Goal: Task Accomplishment & Management: Use online tool/utility

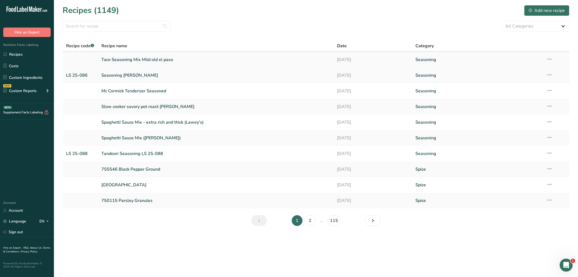
click at [171, 60] on link "Taco Seasoning Mix Mild old el paso" at bounding box center [215, 59] width 229 height 11
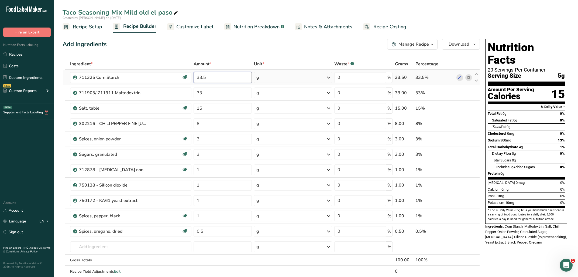
drag, startPoint x: 219, startPoint y: 79, endPoint x: 176, endPoint y: 79, distance: 43.2
click at [194, 79] on input "33.5" at bounding box center [223, 77] width 59 height 11
type input "33.2"
click at [116, 248] on input "text" at bounding box center [130, 246] width 121 height 11
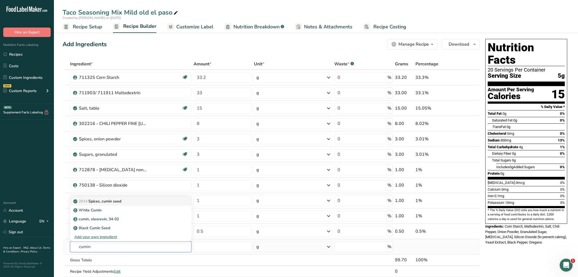
type input "cumin"
click at [120, 203] on p "2014 Spices, cumin seed" at bounding box center [97, 201] width 47 height 6
type input "Spices, cumin seed"
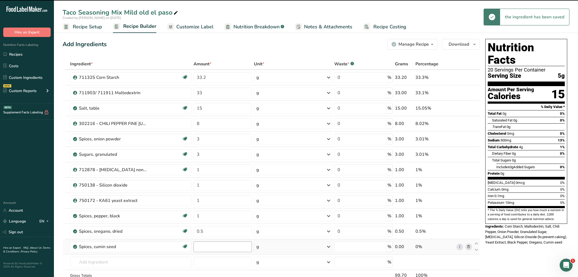
type input "0"
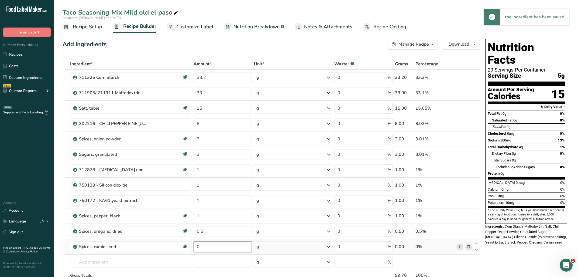
drag, startPoint x: 212, startPoint y: 246, endPoint x: 197, endPoint y: 246, distance: 14.8
click at [197, 246] on input "0" at bounding box center [223, 246] width 59 height 11
type input "0.3"
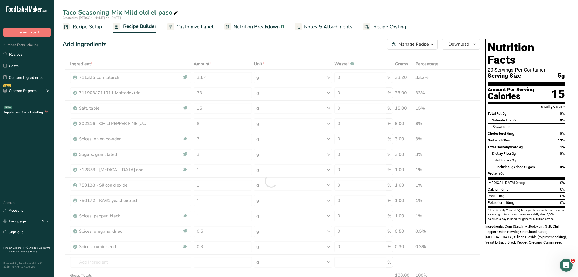
click at [524, 246] on div "Nutrition Facts 20 Servings Per Container Serving Size 5g Amount Per Serving Ca…" at bounding box center [526, 266] width 86 height 458
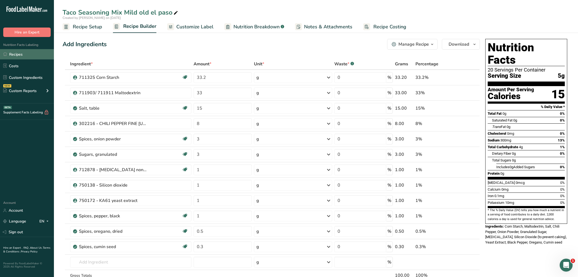
click at [26, 56] on link "Recipes" at bounding box center [27, 54] width 54 height 10
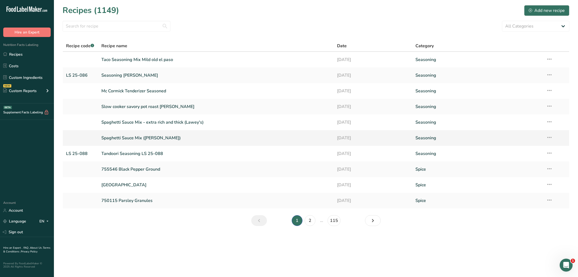
click at [160, 139] on link "Spaghetti Sauce Mix ([PERSON_NAME])" at bounding box center [215, 137] width 229 height 11
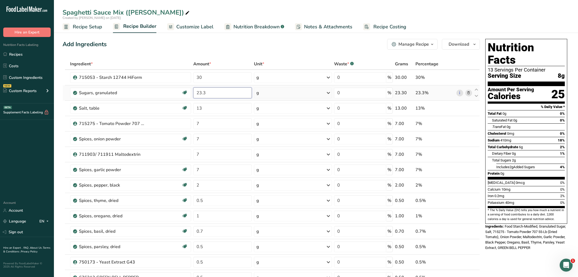
drag, startPoint x: 208, startPoint y: 94, endPoint x: 175, endPoint y: 92, distance: 33.2
click at [193, 92] on input "23.3" at bounding box center [222, 92] width 59 height 11
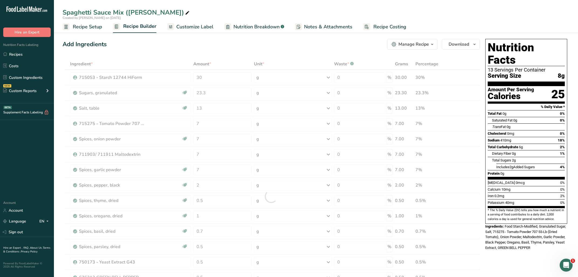
click at [428, 49] on button "Manage Recipe" at bounding box center [412, 44] width 50 height 11
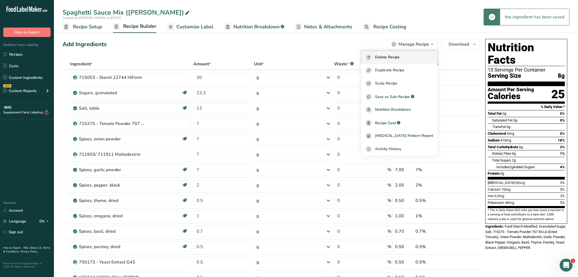
click at [398, 59] on span "Delete Recipe" at bounding box center [387, 57] width 25 height 6
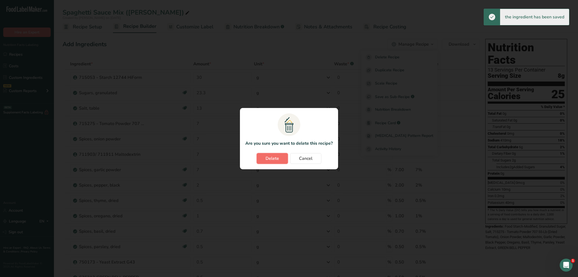
click at [276, 158] on span "Delete" at bounding box center [272, 158] width 13 height 6
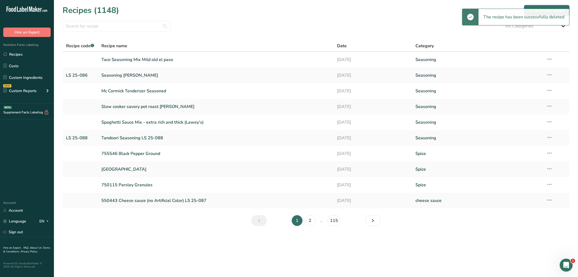
click at [533, 8] on div "Add new recipe" at bounding box center [547, 10] width 36 height 6
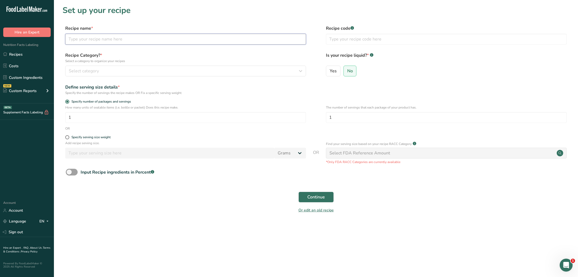
click at [162, 39] on input "text" at bounding box center [185, 39] width 241 height 11
paste input "Spaghetti Thick & Zesty Sauce Mix ([PERSON_NAME])"
type input "Spaghetti Thick & Zesty Sauce Mix ([PERSON_NAME])"
click at [132, 70] on div "Select category" at bounding box center [184, 71] width 231 height 6
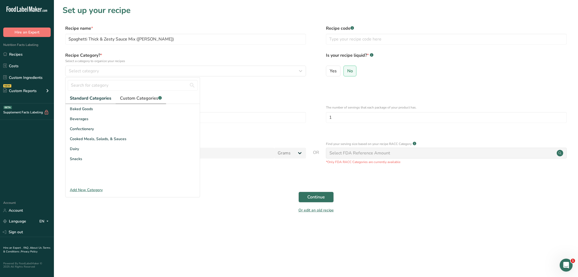
click at [125, 98] on span "Custom Categories .a-a{fill:#347362;}.b-a{fill:#fff;}" at bounding box center [141, 98] width 42 height 6
click at [87, 131] on div "Sausage" at bounding box center [133, 129] width 134 height 10
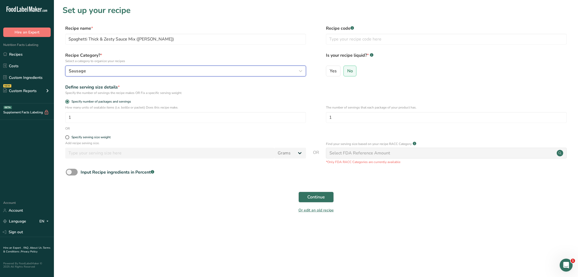
click at [122, 75] on button "Sausage" at bounding box center [185, 71] width 241 height 11
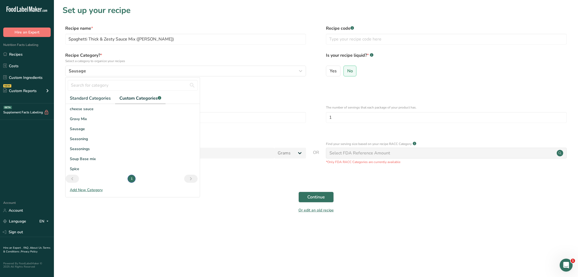
click at [131, 99] on span "Custom Categories .a-a{fill:#347362;}.b-a{fill:#fff;}" at bounding box center [141, 98] width 42 height 6
click at [83, 137] on span "Seasoning" at bounding box center [79, 139] width 18 height 6
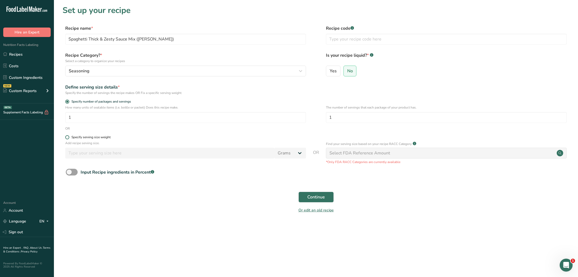
click at [88, 137] on div "Specify serving size weight" at bounding box center [90, 137] width 39 height 4
click at [69, 137] on input "Specify serving size weight" at bounding box center [67, 137] width 4 height 4
radio input "true"
radio input "false"
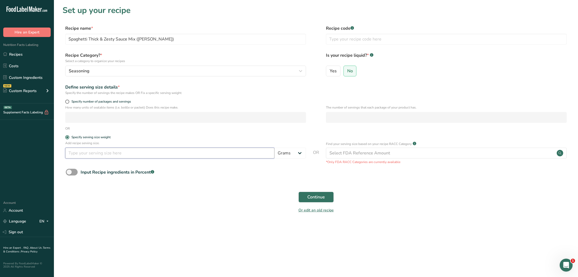
click at [114, 156] on input "number" at bounding box center [169, 153] width 209 height 11
type input "8"
drag, startPoint x: 306, startPoint y: 201, endPoint x: 305, endPoint y: 194, distance: 7.5
click at [306, 201] on button "Continue" at bounding box center [316, 197] width 35 height 11
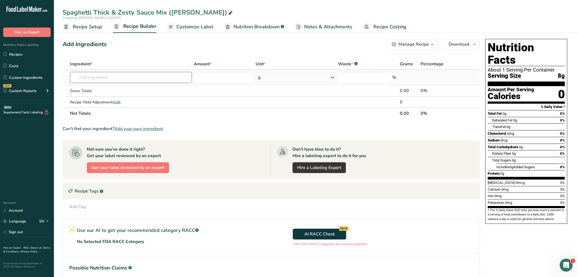
click at [115, 76] on input "text" at bounding box center [131, 77] width 122 height 11
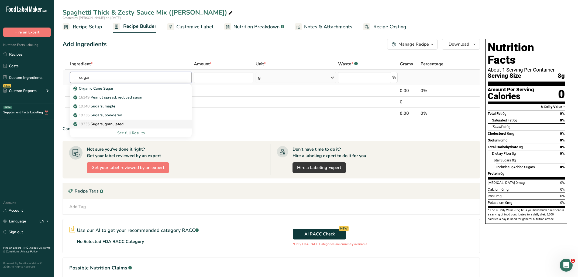
type input "sugar"
click at [117, 124] on p "19335 [GEOGRAPHIC_DATA], granulated" at bounding box center [98, 124] width 49 height 6
type input "Sugars, granulated"
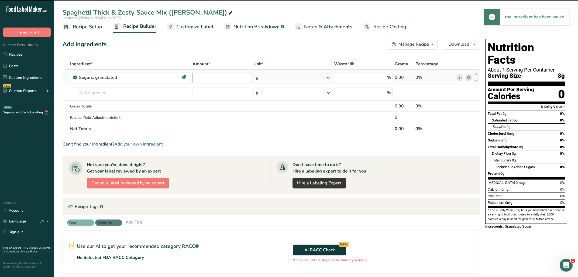
type input "0"
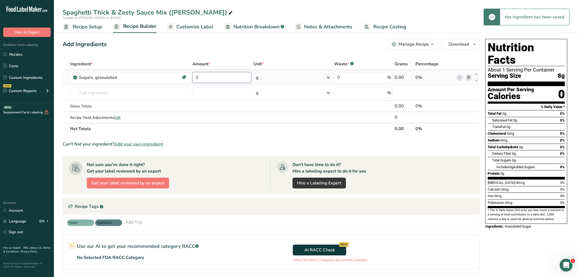
drag, startPoint x: 175, startPoint y: 77, endPoint x: 167, endPoint y: 77, distance: 8.4
click at [193, 77] on input "0" at bounding box center [222, 77] width 59 height 11
type input "28.8"
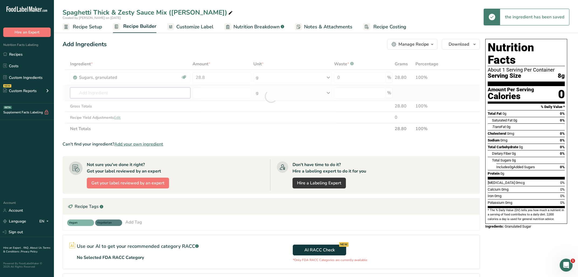
click at [127, 90] on input "text" at bounding box center [130, 92] width 120 height 11
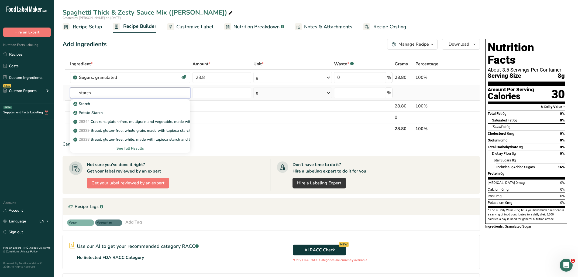
click at [86, 92] on input "starch" at bounding box center [130, 92] width 120 height 11
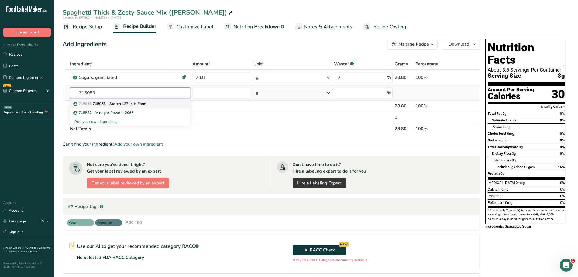
type input "715053"
click at [97, 105] on p "715053 715053 - Starch 12744 HiForm" at bounding box center [110, 104] width 72 height 6
type input "715053 - Starch 12744 HiForm"
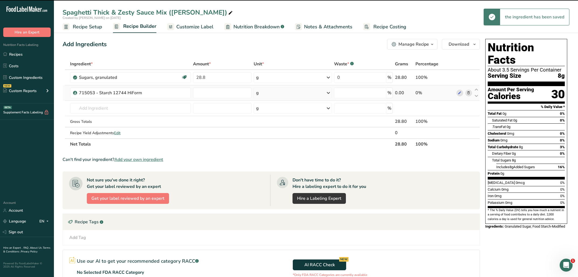
type input "0"
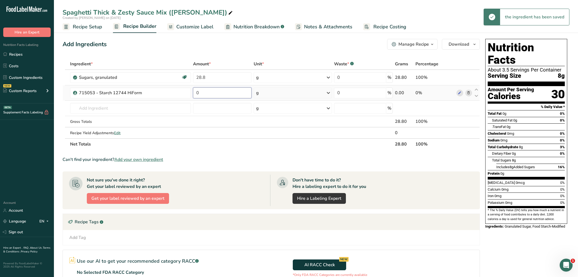
drag, startPoint x: 216, startPoint y: 94, endPoint x: 171, endPoint y: 90, distance: 44.7
click at [193, 90] on input "0" at bounding box center [222, 92] width 59 height 11
type input "31"
click at [146, 106] on input "text" at bounding box center [130, 108] width 121 height 11
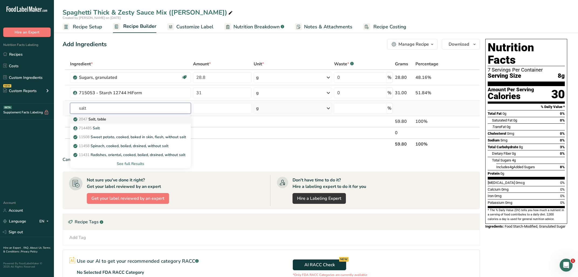
type input "salt"
click at [149, 120] on div "2047 Salt, table" at bounding box center [126, 119] width 104 height 6
type input "Salt, table"
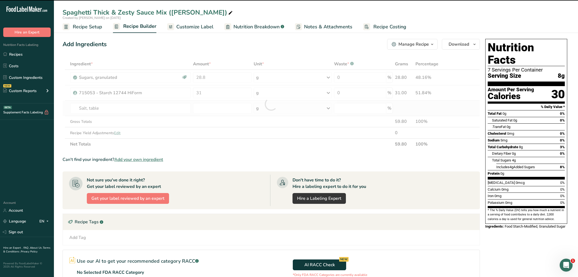
type input "0"
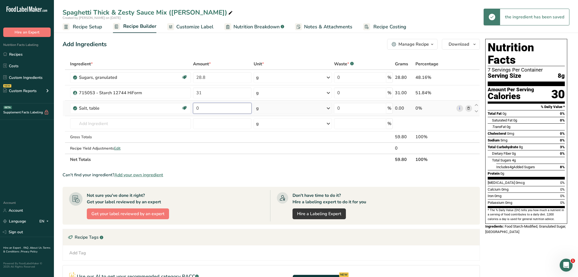
click at [216, 110] on input "0" at bounding box center [222, 108] width 59 height 11
drag, startPoint x: 217, startPoint y: 108, endPoint x: 189, endPoint y: 107, distance: 27.8
click at [193, 107] on input "0" at bounding box center [222, 108] width 59 height 11
type input "13"
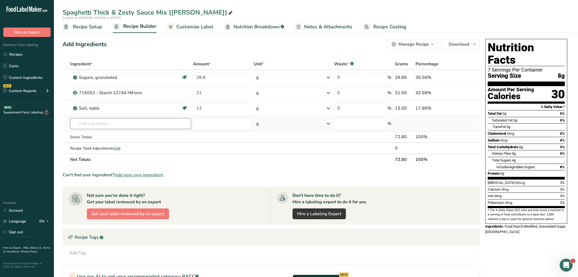
click at [141, 122] on input "text" at bounding box center [130, 123] width 121 height 11
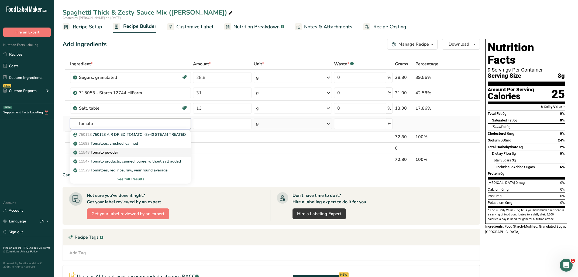
type input "tomato"
click at [131, 151] on div "11548 Tomato powder" at bounding box center [126, 152] width 104 height 6
type input "Tomato powder"
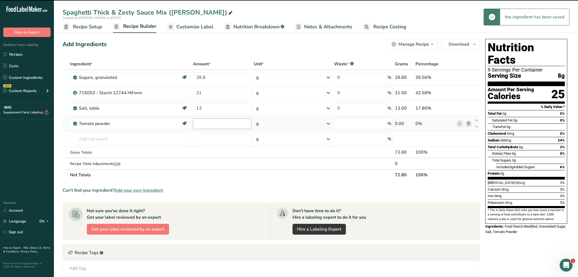
type input "0"
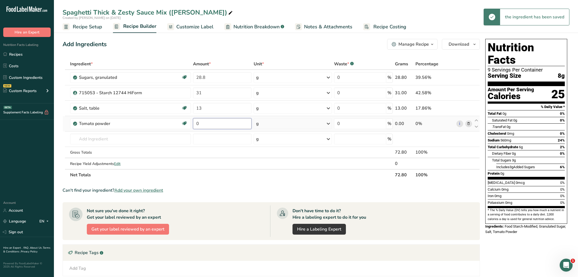
drag, startPoint x: 209, startPoint y: 120, endPoint x: 180, endPoint y: 121, distance: 28.6
click at [193, 121] on input "0" at bounding box center [222, 123] width 59 height 11
type input "10"
click at [173, 138] on input "text" at bounding box center [130, 139] width 121 height 11
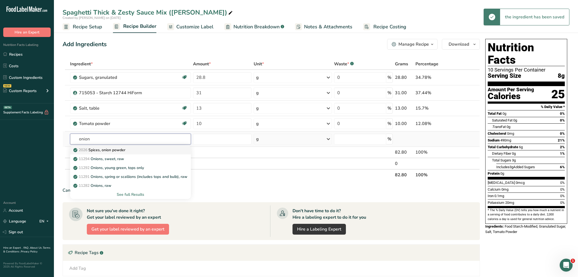
type input "onion"
click at [157, 150] on div "2026 Spices, onion powder" at bounding box center [126, 150] width 104 height 6
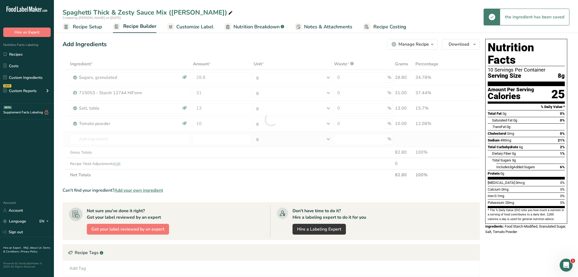
type input "Spices, onion powder"
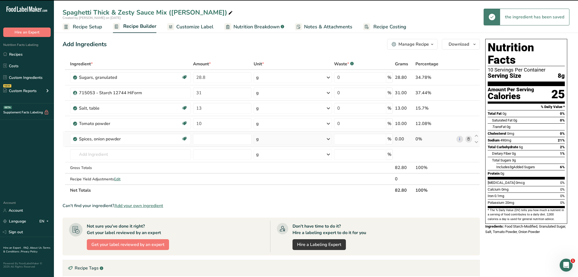
type input "0"
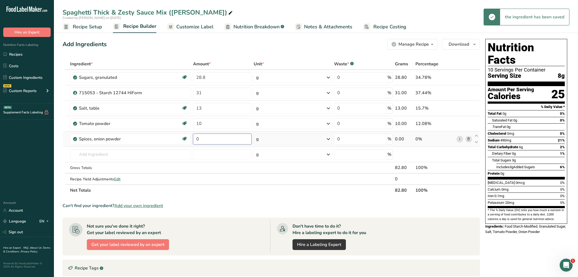
drag, startPoint x: 211, startPoint y: 138, endPoint x: 175, endPoint y: 138, distance: 36.4
click at [193, 138] on input "0" at bounding box center [222, 139] width 59 height 11
type input "4"
click at [140, 152] on input "text" at bounding box center [130, 154] width 121 height 11
click at [146, 156] on input "text" at bounding box center [130, 154] width 121 height 11
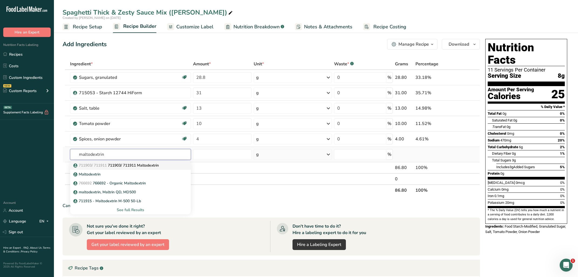
type input "maltodextrin"
click at [142, 166] on p "711903/ 711911 711903/ 711911 Maltodextrin" at bounding box center [116, 165] width 84 height 6
type input "711903/ 711911 Maltodextrin"
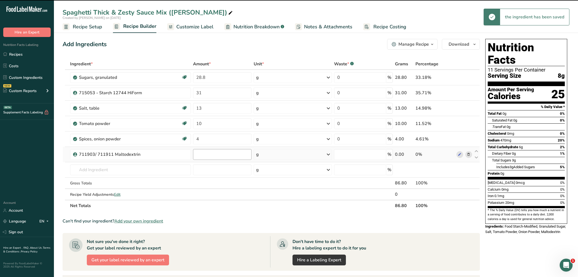
type input "0"
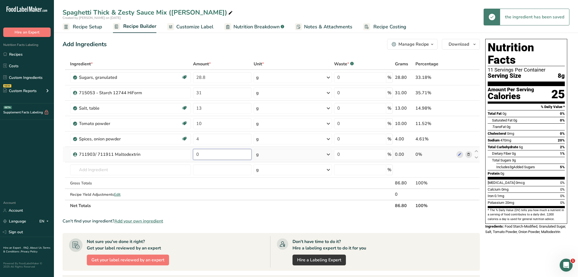
drag, startPoint x: 204, startPoint y: 153, endPoint x: 175, endPoint y: 156, distance: 29.3
click at [193, 156] on input "0" at bounding box center [222, 154] width 59 height 11
type input "4"
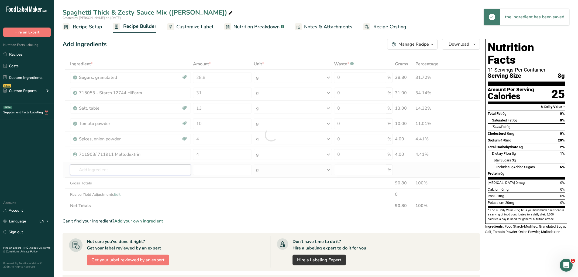
click at [154, 170] on input "text" at bounding box center [130, 169] width 121 height 11
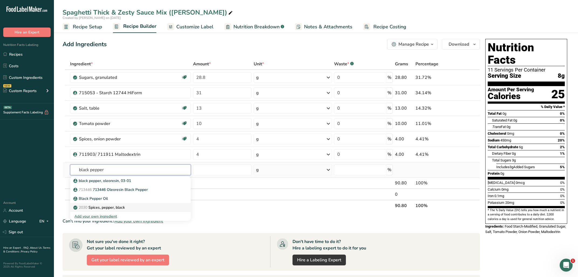
type input "black pepper"
click at [149, 204] on div "2030 Spices, pepper, black" at bounding box center [126, 207] width 104 height 6
type input "Spices, pepper, black"
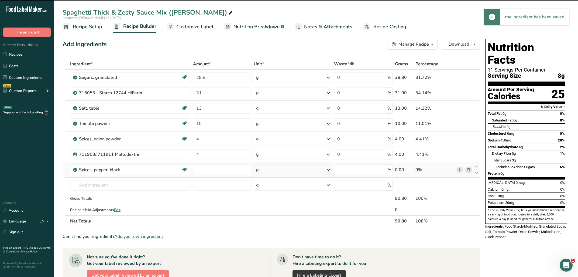
type input "0"
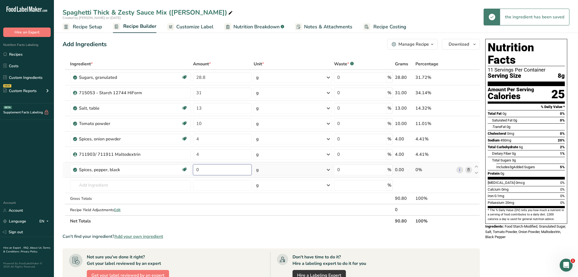
drag, startPoint x: 209, startPoint y: 168, endPoint x: 173, endPoint y: 168, distance: 36.7
click at [193, 168] on input "0" at bounding box center [222, 169] width 59 height 11
type input "2"
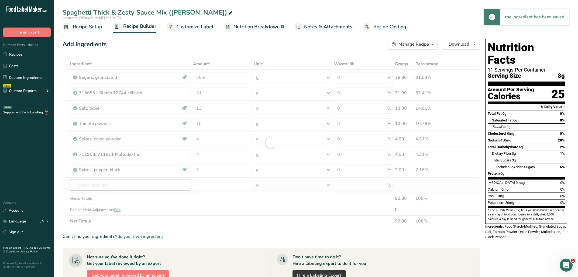
click at [134, 184] on input "text" at bounding box center [130, 185] width 121 height 11
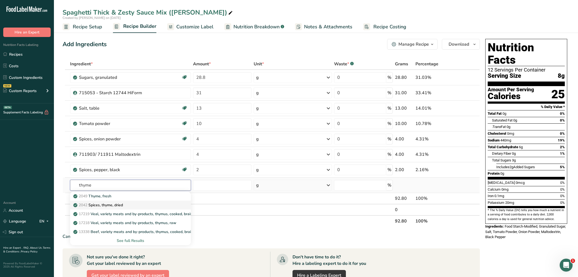
type input "thyme"
click at [139, 204] on div "2042 Spices, thyme, dried" at bounding box center [126, 205] width 104 height 6
type input "Spices, thyme, dried"
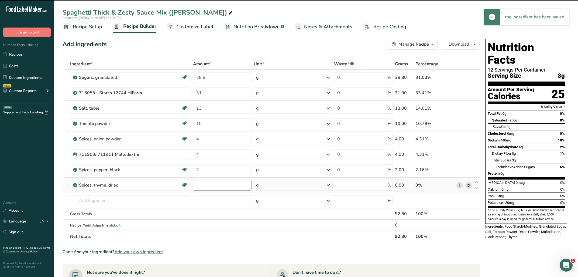
type input "0"
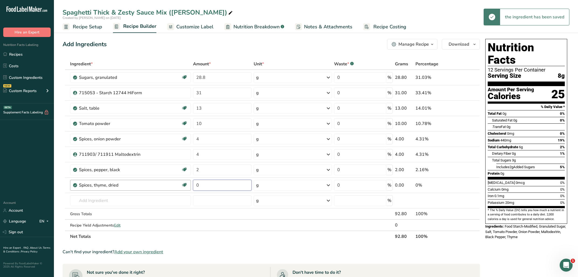
drag, startPoint x: 196, startPoint y: 184, endPoint x: 181, endPoint y: 185, distance: 14.9
click at [193, 185] on input "0" at bounding box center [222, 185] width 59 height 11
type input "1"
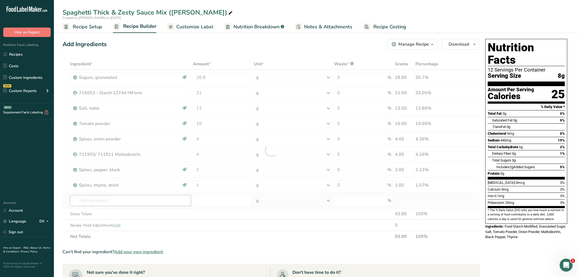
click at [141, 199] on input "text" at bounding box center [130, 200] width 121 height 11
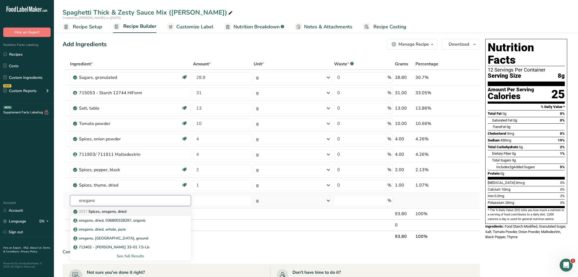
type input "oregano"
click at [145, 211] on div "2027 Spices, oregano, dried" at bounding box center [126, 212] width 104 height 6
type input "Spices, oregano, dried"
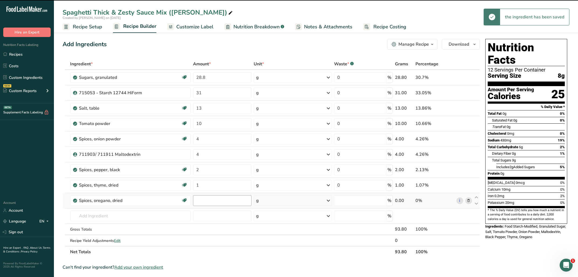
type input "0"
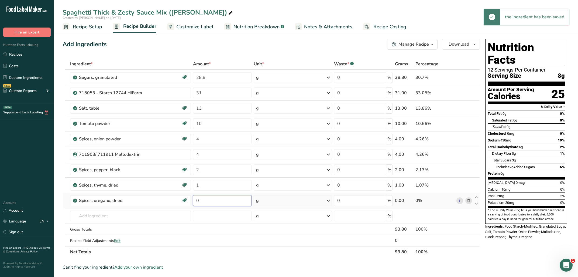
click at [219, 202] on input "0" at bounding box center [222, 200] width 59 height 11
type input "0.30"
click at [133, 216] on input "text" at bounding box center [130, 215] width 121 height 11
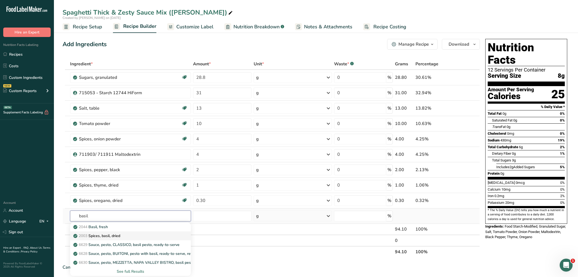
type input "basil"
click at [132, 237] on div "2003 Spices, basil, dried" at bounding box center [126, 236] width 104 height 6
type input "Spices, basil, dried"
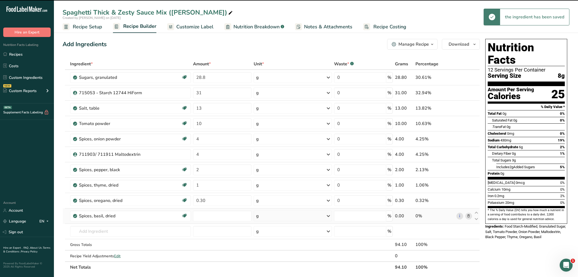
type input "0"
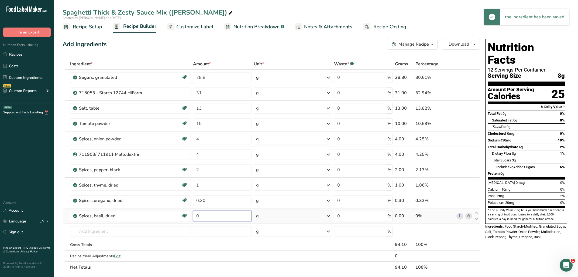
click at [227, 219] on input "0" at bounding box center [222, 215] width 59 height 11
type input "0.8"
click at [173, 230] on input "text" at bounding box center [130, 231] width 121 height 11
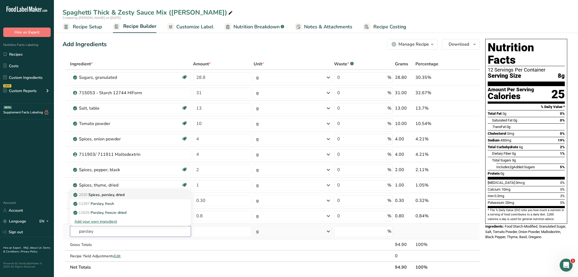
type input "parsley"
click at [106, 197] on p "2029 Spices, parsley, dried" at bounding box center [99, 195] width 50 height 6
type input "Spices, parsley, dried"
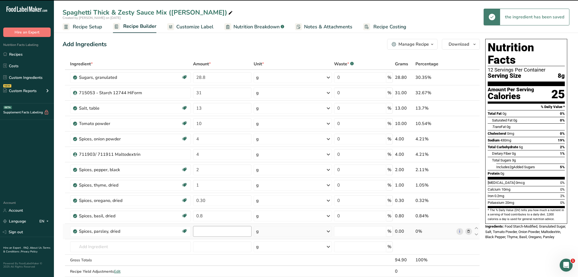
type input "0"
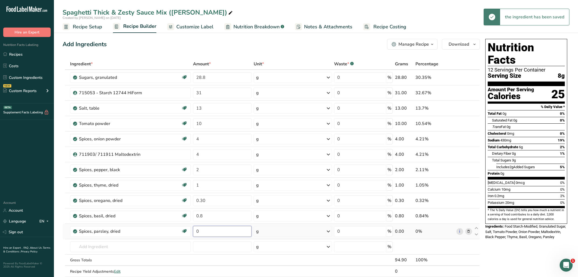
click at [209, 231] on input "0" at bounding box center [222, 231] width 59 height 11
type input "0.3"
click at [159, 247] on input "text" at bounding box center [130, 246] width 121 height 11
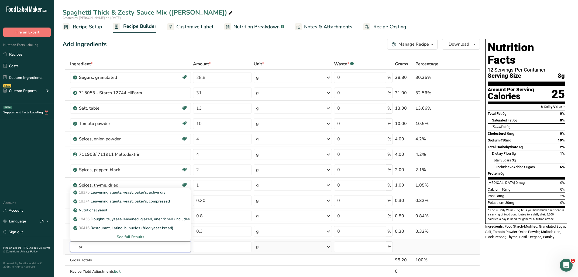
type input "y"
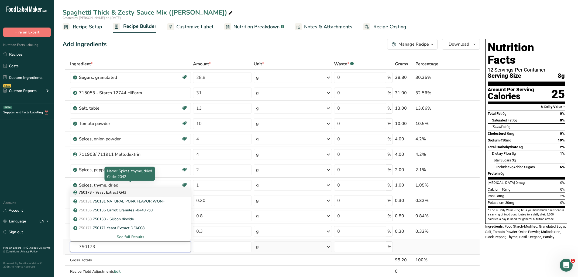
type input "750173"
click at [134, 189] on link "750173 - Yeast Extract G43" at bounding box center [130, 192] width 121 height 9
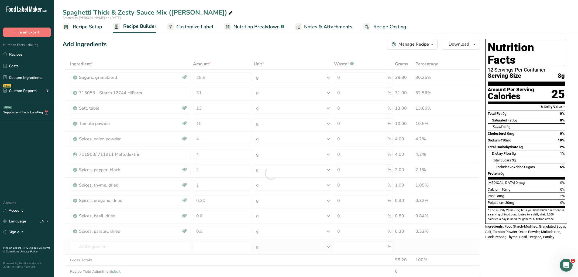
type input "750173 - Yeast Extract G43"
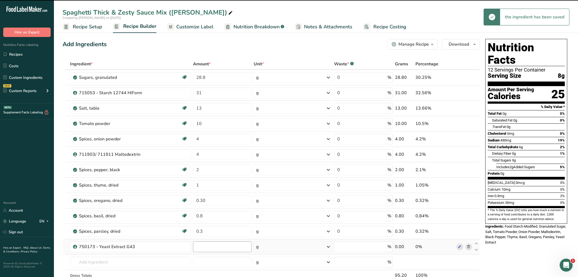
type input "0"
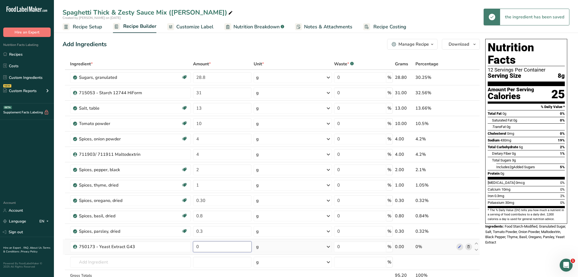
click at [218, 246] on input "0" at bounding box center [222, 246] width 59 height 11
type input "0.30"
click at [163, 258] on input "text" at bounding box center [130, 262] width 121 height 11
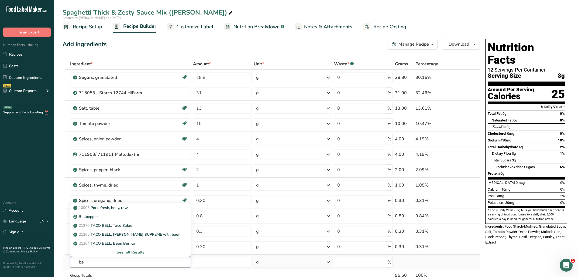
type input "b"
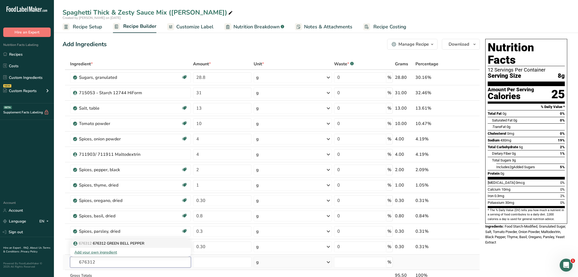
type input "676312"
click at [129, 243] on p "676312 676312 GREEN BELL PEPPER" at bounding box center [109, 243] width 70 height 6
type input "676312 GREEN BELL PEPPER"
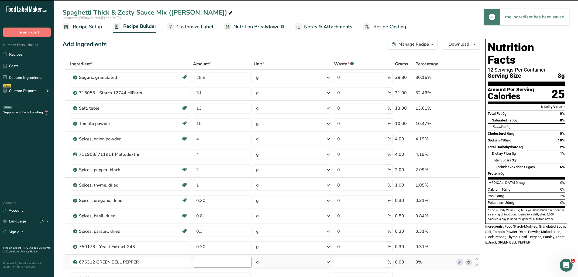
type input "0"
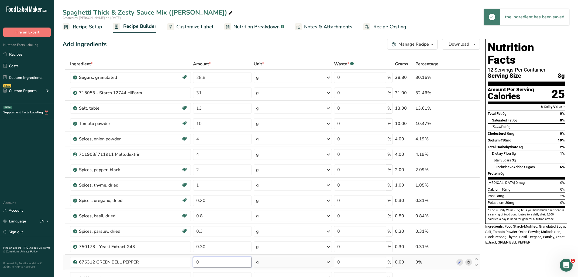
click at [214, 261] on input "0" at bounding box center [222, 262] width 59 height 11
type input "0.50"
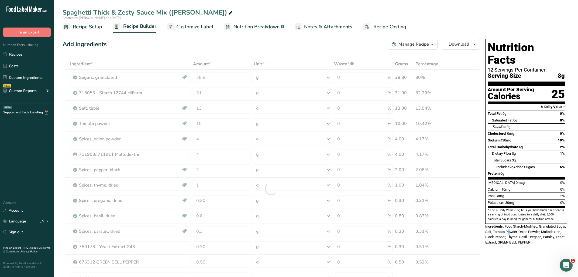
click at [520, 224] on span "Food Starch-Modified, Granulated Sugar, Salt, Tomato Powder, Onion Powder, Malt…" at bounding box center [526, 234] width 81 height 20
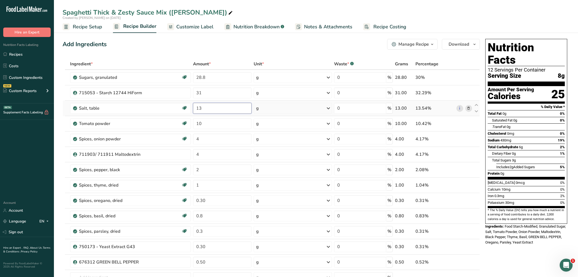
drag, startPoint x: 204, startPoint y: 106, endPoint x: 195, endPoint y: 105, distance: 8.9
click at [195, 105] on input "13" at bounding box center [222, 108] width 59 height 11
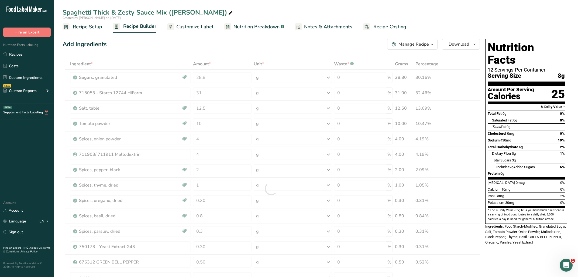
click at [505, 170] on div "Protein 0g" at bounding box center [526, 173] width 77 height 7
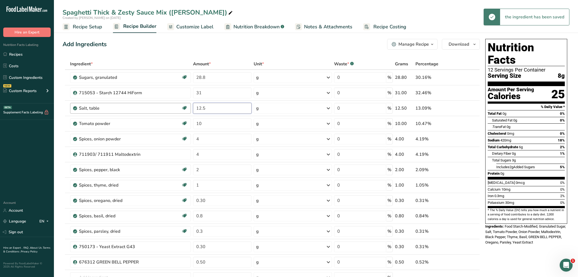
drag, startPoint x: 213, startPoint y: 103, endPoint x: 172, endPoint y: 106, distance: 41.1
click at [172, 106] on tr "Salt, table Dairy free Gluten free Vegan Vegetarian Soy free 12.5 g Portions 1 …" at bounding box center [271, 108] width 417 height 15
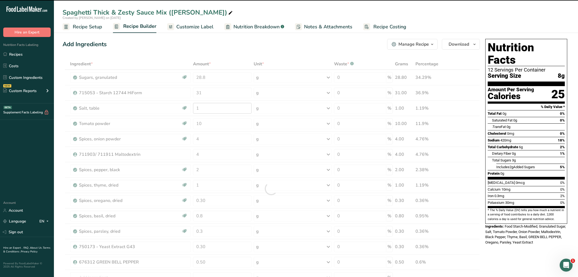
click at [222, 111] on input "1" at bounding box center [222, 108] width 59 height 11
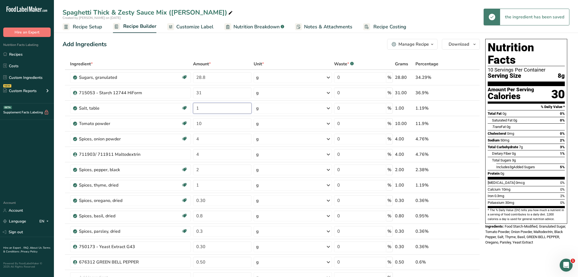
click at [215, 108] on input "1" at bounding box center [222, 108] width 59 height 11
click at [541, 157] on div "Total Sugars 3g" at bounding box center [528, 160] width 73 height 7
click at [226, 110] on input "12" at bounding box center [222, 108] width 59 height 11
type input "12.5"
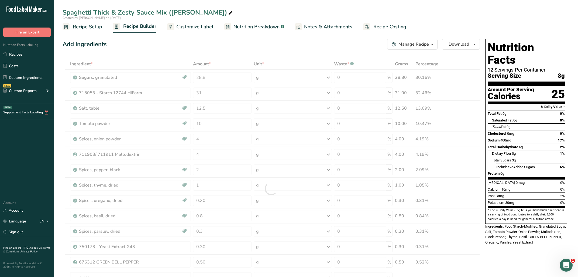
click at [522, 164] on div "Includes 2g Added Sugars" at bounding box center [516, 166] width 39 height 5
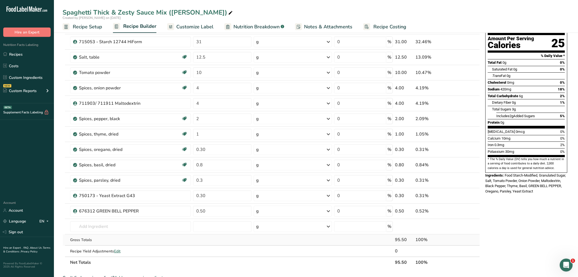
scroll to position [115, 0]
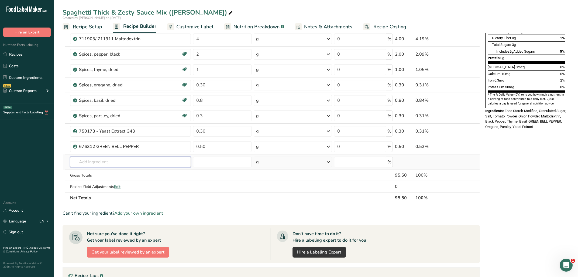
click at [150, 159] on input "text" at bounding box center [130, 161] width 121 height 11
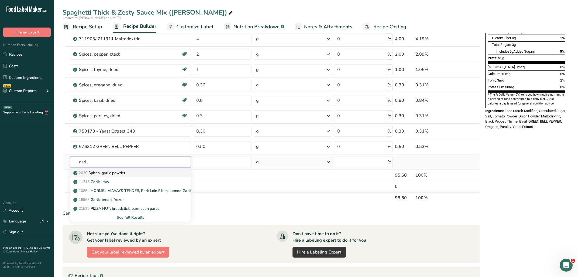
type input "garli"
click at [136, 171] on div "2020 Spices, garlic powder" at bounding box center [126, 173] width 104 height 6
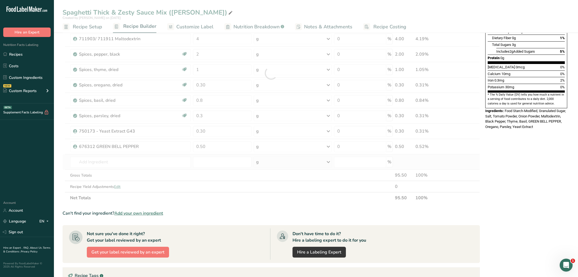
type input "Spices, garlic powder"
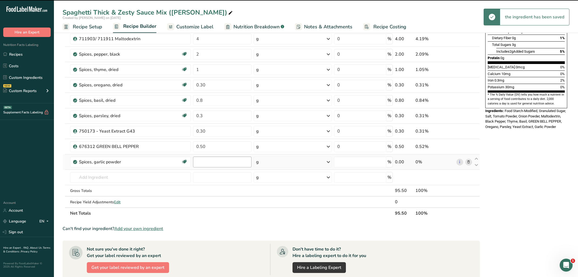
type input "0"
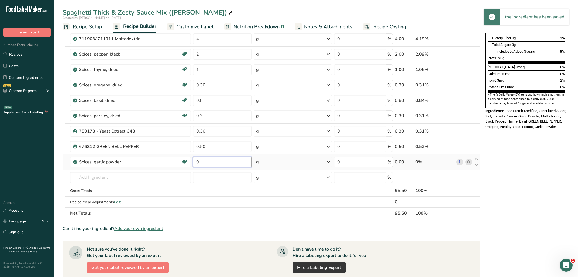
drag, startPoint x: 199, startPoint y: 163, endPoint x: 171, endPoint y: 162, distance: 28.3
click at [193, 162] on input "0" at bounding box center [222, 161] width 59 height 11
type input "4"
click at [485, 198] on div "Nutrition Facts 12 Servings Per Container Serving Size 8g Amount Per Serving Ca…" at bounding box center [526, 165] width 86 height 489
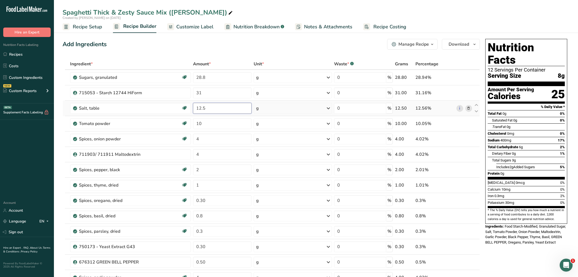
drag, startPoint x: 213, startPoint y: 108, endPoint x: 170, endPoint y: 107, distance: 42.7
click at [193, 107] on input "12.5" at bounding box center [222, 108] width 59 height 11
type input "13"
click at [558, 157] on div "Total Sugars 3g" at bounding box center [528, 160] width 73 height 7
click at [209, 29] on span "Customize Label" at bounding box center [194, 26] width 37 height 7
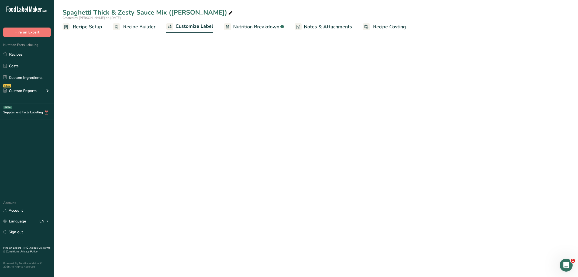
click at [261, 26] on span "Nutrition Breakdown" at bounding box center [256, 26] width 46 height 7
select select "Calories"
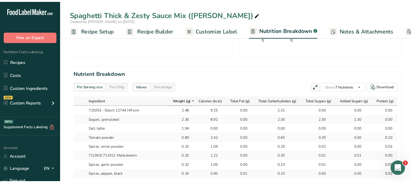
scroll to position [272, 0]
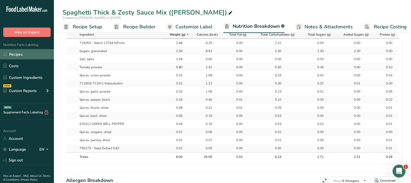
click at [32, 56] on link "Recipes" at bounding box center [27, 54] width 54 height 10
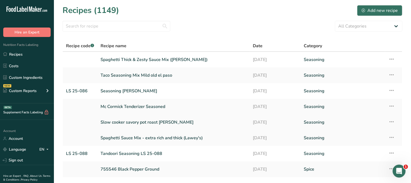
click at [134, 122] on link "Slow cooker savory pot roast [PERSON_NAME]" at bounding box center [174, 122] width 146 height 11
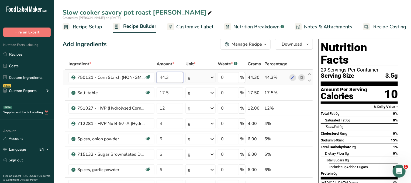
drag, startPoint x: 175, startPoint y: 80, endPoint x: 130, endPoint y: 79, distance: 45.1
click at [157, 79] on input "44.3" at bounding box center [170, 77] width 27 height 11
type input "39.5"
click at [174, 103] on div "Ingredient * Amount * Unit * Waste * .a-a{fill:#347362;}.b-a{fill:#fff;} Grams …" at bounding box center [188, 173] width 251 height 230
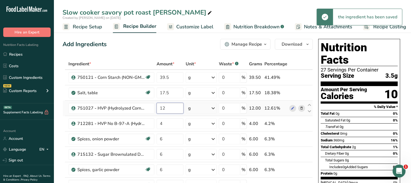
drag, startPoint x: 175, startPoint y: 107, endPoint x: 154, endPoint y: 108, distance: 20.3
click at [157, 108] on input "12" at bounding box center [170, 108] width 27 height 11
click at [303, 108] on div "Ingredient * Amount * Unit * Waste * .a-a{fill:#347362;}.b-a{fill:#fff;} Grams …" at bounding box center [188, 173] width 251 height 230
click at [301, 107] on icon at bounding box center [302, 108] width 4 height 6
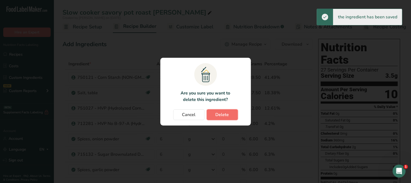
click at [230, 116] on button "Delete" at bounding box center [222, 114] width 31 height 11
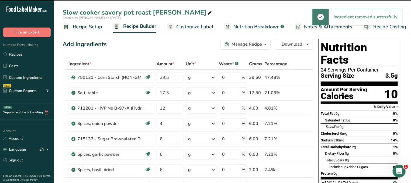
type input "4"
type input "6"
type input "2"
type input "0.1"
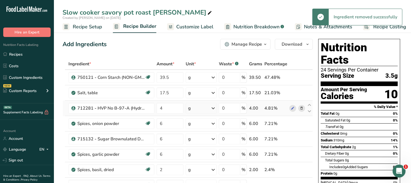
click at [302, 109] on icon at bounding box center [302, 108] width 4 height 6
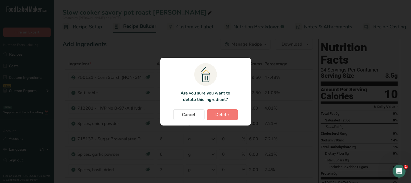
click at [238, 117] on div "Cancel [GEOGRAPHIC_DATA]" at bounding box center [206, 114] width 80 height 11
click at [233, 116] on button "Delete" at bounding box center [222, 114] width 31 height 11
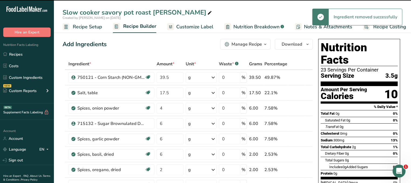
type input "6"
type input "2"
type input "0.1"
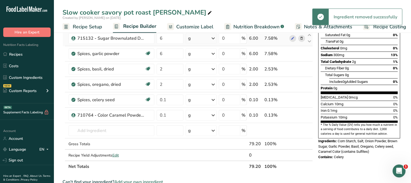
scroll to position [87, 0]
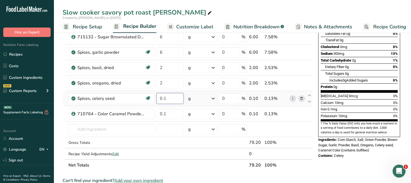
drag, startPoint x: 171, startPoint y: 103, endPoint x: 148, endPoint y: 102, distance: 23.2
click at [157, 102] on input "0.1" at bounding box center [170, 98] width 27 height 11
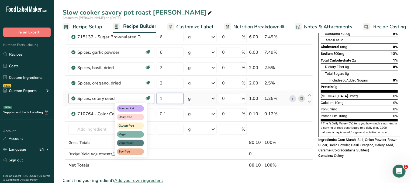
type input "1"
click at [163, 113] on div "Ingredient * Amount * Unit * Waste * .a-a{fill:#347362;}.b-a{fill:#fff;} Grams …" at bounding box center [188, 71] width 251 height 199
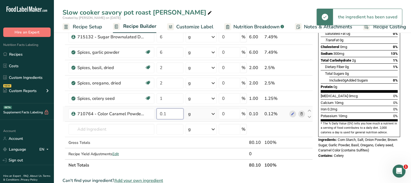
drag, startPoint x: 174, startPoint y: 113, endPoint x: 149, endPoint y: 113, distance: 24.8
click at [157, 113] on input "0.1" at bounding box center [170, 113] width 27 height 11
type input "1"
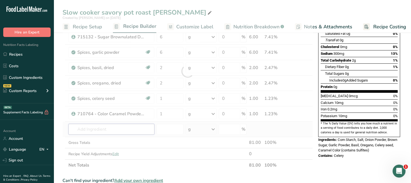
click at [124, 128] on input "text" at bounding box center [112, 129] width 86 height 11
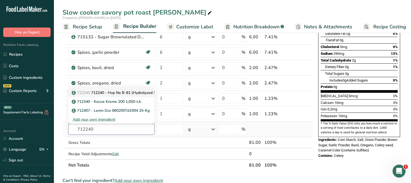
type input "712240"
click at [122, 91] on p "712240 712240 - Hvp No B-81 (Hydrolyzed Soy Protein)" at bounding box center [124, 93] width 102 height 6
type input "712240 - Hvp No B-81 (Hydrolyzed Soy Protein)"
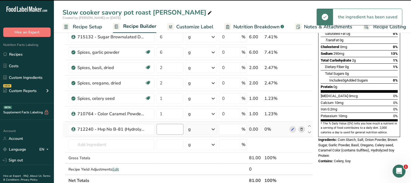
type input "0"
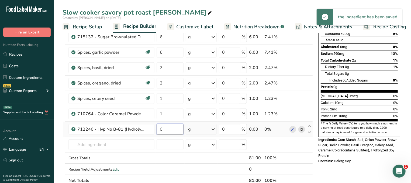
drag, startPoint x: 172, startPoint y: 131, endPoint x: 147, endPoint y: 131, distance: 25.4
click at [157, 131] on input "0" at bounding box center [170, 129] width 27 height 11
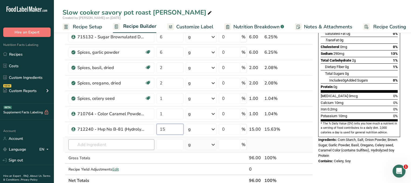
type input "15"
click at [135, 145] on input "text" at bounding box center [112, 144] width 86 height 11
click at [342, 138] on span "Corn Starch, Salt, Hydrolyzed Soy Protein, Onion Powder, Brown Sugar, Garlic Po…" at bounding box center [359, 148] width 81 height 20
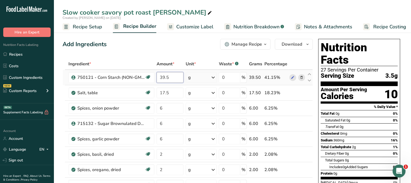
click at [165, 77] on input "39.5" at bounding box center [170, 77] width 27 height 11
type input "37.5"
click at [351, 92] on div "Calories" at bounding box center [344, 96] width 46 height 8
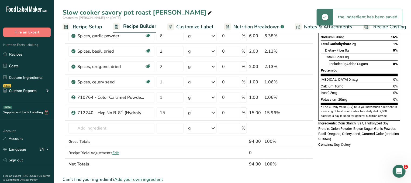
scroll to position [115, 0]
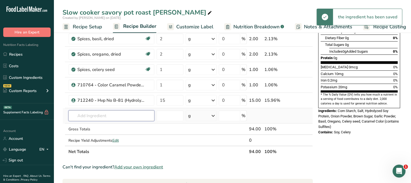
click at [109, 117] on input "text" at bounding box center [112, 115] width 86 height 11
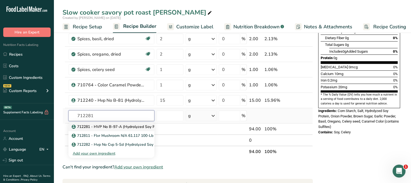
type input "712281"
click at [116, 127] on p "712281 - HVP No B-97-A (Hydrolyzed Soy Protein)" at bounding box center [120, 127] width 94 height 6
type input "712281 - HVP No B-97-A (Hydrolyzed Soy Protein)"
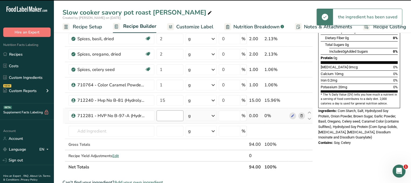
type input "0"
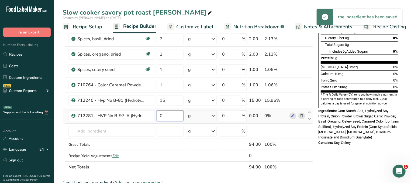
drag, startPoint x: 173, startPoint y: 117, endPoint x: 144, endPoint y: 118, distance: 29.2
click at [157, 118] on input "0" at bounding box center [170, 115] width 27 height 11
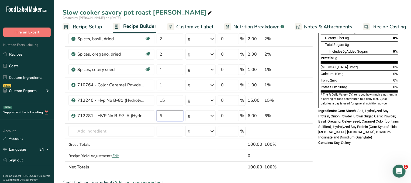
type input "6"
click at [359, 126] on span "Corn Starch, Salt, Hydrolyzed Soy Protein, Onion Powder, Brown Sugar, Garlic Po…" at bounding box center [359, 124] width 81 height 30
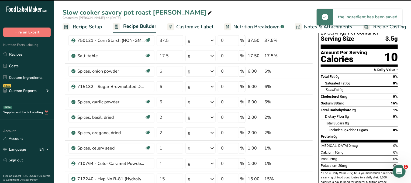
scroll to position [29, 0]
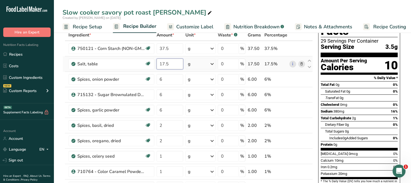
drag, startPoint x: 175, startPoint y: 63, endPoint x: 115, endPoint y: 65, distance: 59.7
click at [157, 65] on input "17.5" at bounding box center [170, 64] width 27 height 11
click at [357, 108] on div "Sodium 380mg 16%" at bounding box center [359, 111] width 77 height 7
click at [170, 62] on input "15" at bounding box center [170, 64] width 27 height 11
type input "14.5"
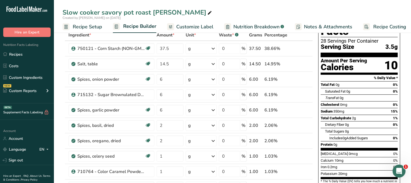
click at [364, 121] on div "Dietary Fiber 0g 0%" at bounding box center [361, 124] width 73 height 7
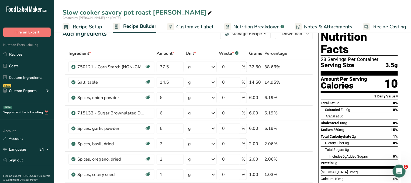
scroll to position [0, 0]
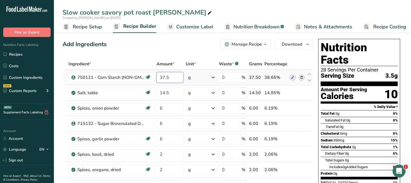
drag, startPoint x: 171, startPoint y: 76, endPoint x: 138, endPoint y: 77, distance: 32.9
click at [157, 77] on input "37.5" at bounding box center [170, 77] width 27 height 11
type input "40.5"
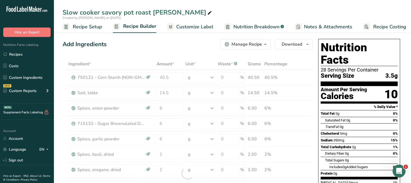
click at [354, 137] on div "Sodium 350mg 15%" at bounding box center [359, 140] width 77 height 7
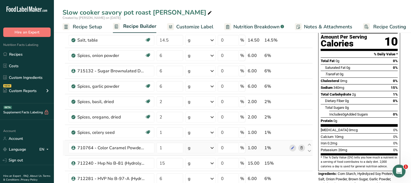
scroll to position [58, 0]
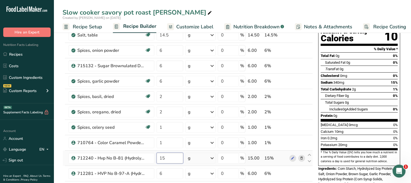
drag, startPoint x: 173, startPoint y: 156, endPoint x: 142, endPoint y: 159, distance: 31.2
click at [157, 159] on input "15" at bounding box center [170, 158] width 27 height 11
type input "9"
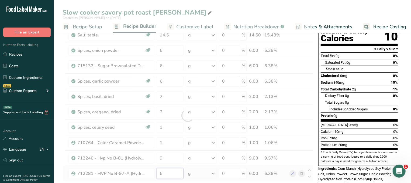
drag, startPoint x: 169, startPoint y: 175, endPoint x: 156, endPoint y: 175, distance: 12.1
click at [157, 175] on input "6" at bounding box center [170, 173] width 27 height 11
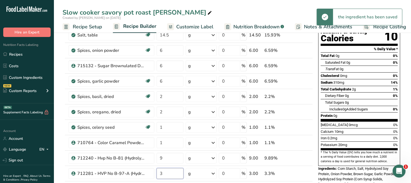
type input "3"
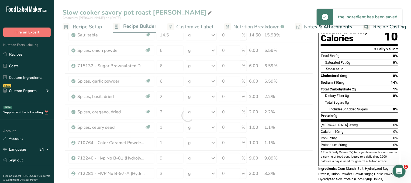
click at [358, 150] on section "* The % Daily Value (DV) tells you how much a nutrient in a serving of food con…" at bounding box center [359, 156] width 77 height 13
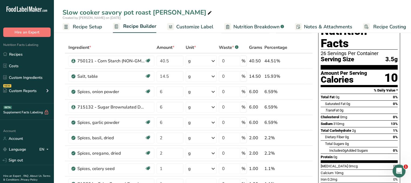
scroll to position [0, 0]
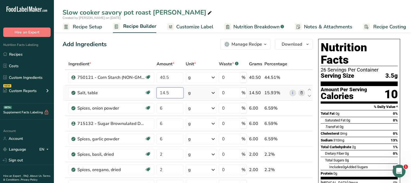
drag, startPoint x: 170, startPoint y: 93, endPoint x: 147, endPoint y: 91, distance: 22.7
click at [157, 91] on input "14.5" at bounding box center [170, 92] width 27 height 11
click at [356, 117] on div "Saturated Fat 0g 0%" at bounding box center [361, 120] width 73 height 7
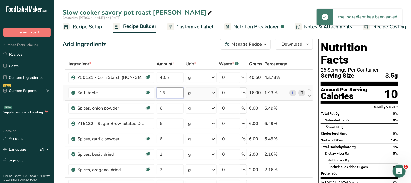
drag, startPoint x: 177, startPoint y: 91, endPoint x: 143, endPoint y: 91, distance: 33.7
click at [157, 91] on input "16" at bounding box center [170, 92] width 27 height 11
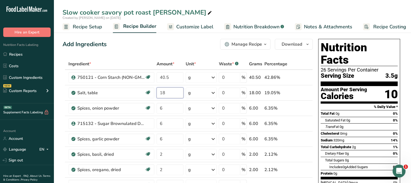
type input "18"
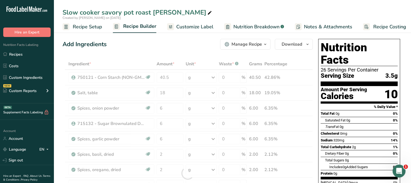
click at [352, 130] on div "Cholesterol 0mg 0%" at bounding box center [359, 133] width 77 height 7
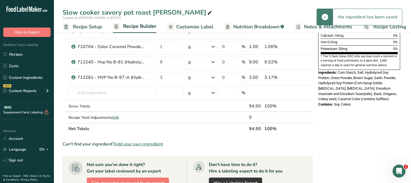
scroll to position [145, 0]
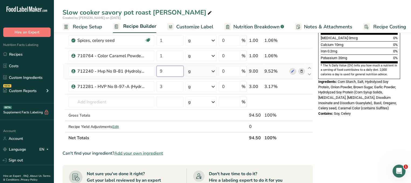
drag, startPoint x: 168, startPoint y: 71, endPoint x: 154, endPoint y: 71, distance: 13.8
click at [157, 71] on input "9" at bounding box center [170, 71] width 27 height 11
type input "10"
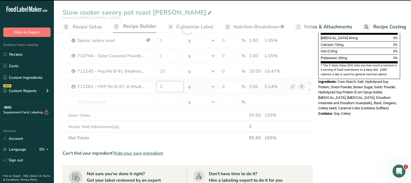
drag, startPoint x: 170, startPoint y: 84, endPoint x: 147, endPoint y: 85, distance: 22.4
click at [157, 85] on input "3" at bounding box center [170, 86] width 27 height 11
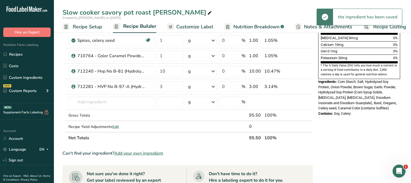
click at [345, 132] on div "Nutrition Facts 27 Servings Per Container Serving Size 3.5g Amount Per Serving …" at bounding box center [359, 116] width 86 height 448
drag, startPoint x: 166, startPoint y: 85, endPoint x: 148, endPoint y: 86, distance: 18.1
click at [157, 86] on input "3" at bounding box center [170, 86] width 27 height 11
type input "4"
click at [361, 131] on div "Nutrition Facts 27 Servings Per Container Serving Size 3.5g Amount Per Serving …" at bounding box center [359, 116] width 86 height 448
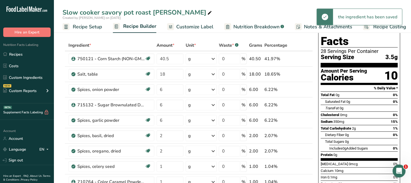
scroll to position [0, 0]
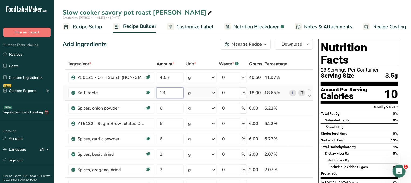
click at [170, 91] on input "18" at bounding box center [170, 92] width 27 height 11
type input "17"
click at [356, 144] on div "Total Carbohydrate 2g" at bounding box center [338, 146] width 35 height 5
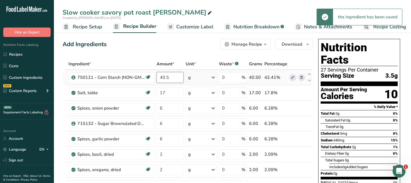
click at [177, 78] on input "40.5" at bounding box center [170, 77] width 27 height 11
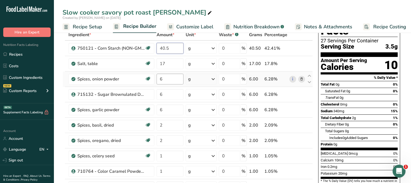
scroll to position [29, 0]
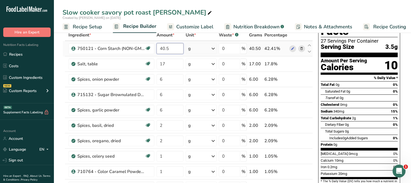
drag, startPoint x: 174, startPoint y: 49, endPoint x: 136, endPoint y: 47, distance: 38.1
click at [157, 47] on input "40.5" at bounding box center [170, 48] width 27 height 11
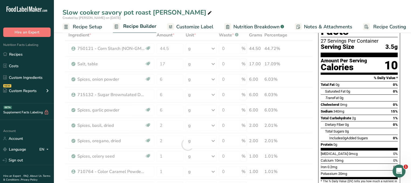
click at [345, 108] on div "Sodium 340mg 15%" at bounding box center [359, 111] width 77 height 7
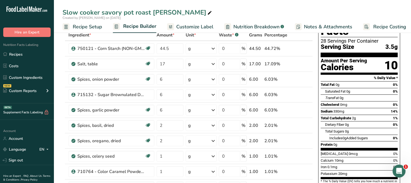
click at [349, 122] on span "0g" at bounding box center [347, 124] width 4 height 4
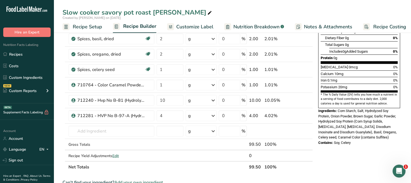
scroll to position [0, 0]
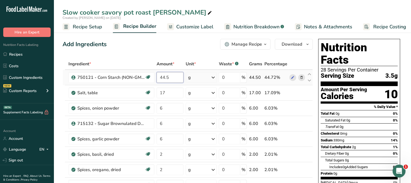
drag, startPoint x: 174, startPoint y: 80, endPoint x: 145, endPoint y: 78, distance: 28.4
click at [157, 78] on input "44.5" at bounding box center [170, 77] width 27 height 11
type input "45"
click at [358, 117] on div "Saturated Fat 0g 0%" at bounding box center [361, 120] width 73 height 7
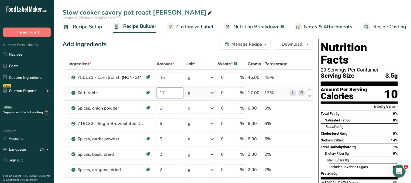
click at [169, 90] on input "17" at bounding box center [170, 92] width 27 height 11
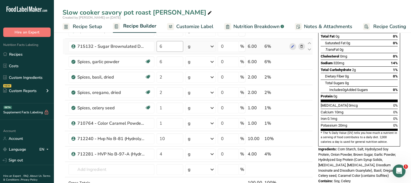
scroll to position [87, 0]
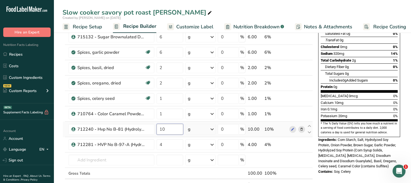
click at [174, 129] on input "10" at bounding box center [170, 129] width 27 height 11
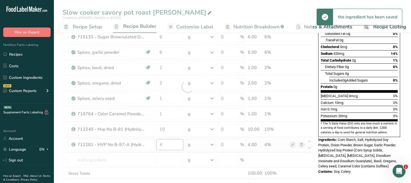
drag, startPoint x: 177, startPoint y: 144, endPoint x: 149, endPoint y: 145, distance: 27.8
click at [157, 145] on input "4" at bounding box center [170, 144] width 27 height 11
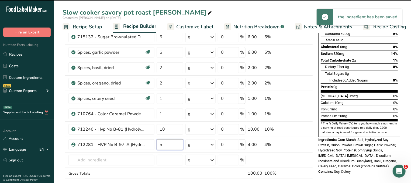
type input "4"
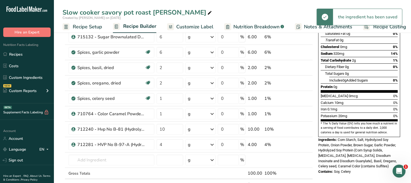
click at [376, 138] on span "Corn Starch, Salt, Hydrolyzed Soy Protein, Onion Powder, Brown Sugar, Garlic Po…" at bounding box center [358, 153] width 79 height 30
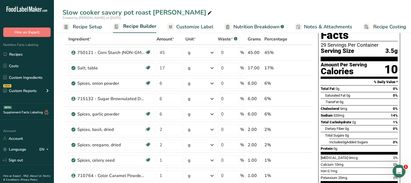
scroll to position [0, 0]
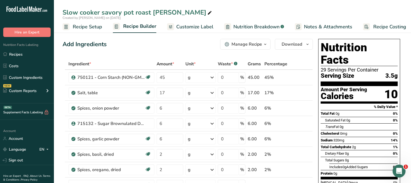
click at [367, 144] on div "Total Carbohydrate 2g 1%" at bounding box center [359, 147] width 77 height 7
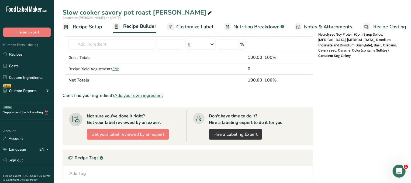
click at [367, 131] on div "Nutrition Facts 29 Servings Per Container Serving Size 3.5g Amount Per Serving …" at bounding box center [359, 58] width 86 height 448
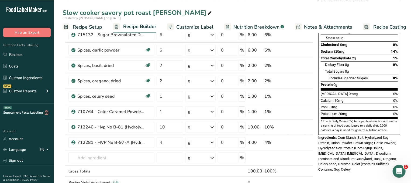
scroll to position [115, 0]
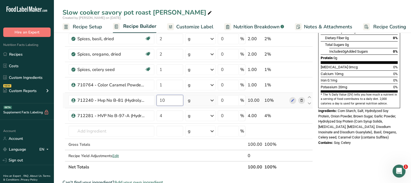
drag, startPoint x: 168, startPoint y: 101, endPoint x: 156, endPoint y: 102, distance: 12.2
click at [157, 102] on input "10" at bounding box center [170, 100] width 27 height 11
type input "11"
click at [363, 146] on div "Nutrition Facts 29 Servings Per Container Serving Size 3.5g Amount Per Serving …" at bounding box center [359, 145] width 86 height 448
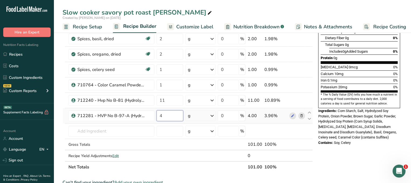
drag, startPoint x: 171, startPoint y: 116, endPoint x: 152, endPoint y: 115, distance: 19.2
click at [157, 115] on input "4" at bounding box center [170, 115] width 27 height 11
type input "5"
click at [345, 148] on div "Nutrition Facts 29 Servings Per Container Serving Size 3.5g Amount Per Serving …" at bounding box center [359, 145] width 86 height 448
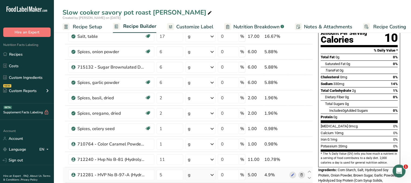
scroll to position [87, 0]
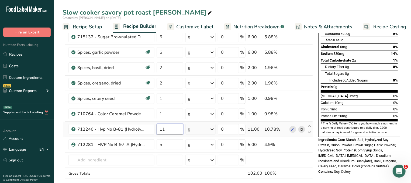
click at [169, 129] on input "11" at bounding box center [170, 129] width 27 height 11
type input "12"
click at [400, 153] on div "Ingredients: Corn Starch, Salt, Hydrolyzed Soy Protein, Onion Powder, Brown Sug…" at bounding box center [360, 153] width 82 height 32
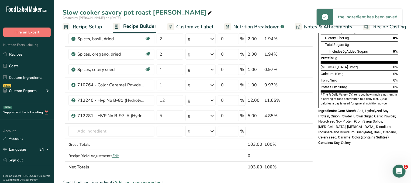
scroll to position [0, 0]
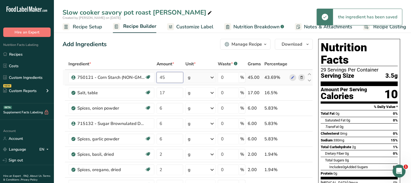
drag, startPoint x: 169, startPoint y: 76, endPoint x: 148, endPoint y: 75, distance: 20.8
click at [157, 75] on input "45" at bounding box center [170, 77] width 27 height 11
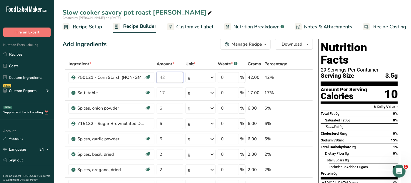
type input "42"
click at [363, 150] on div "Dietary Fiber 0g 0%" at bounding box center [361, 153] width 73 height 7
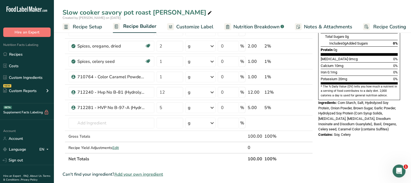
scroll to position [87, 0]
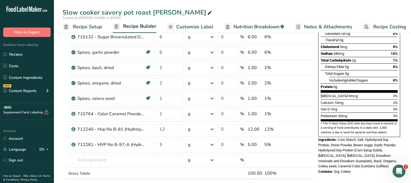
click at [352, 138] on span "Corn Starch, Salt, Hydrolyzed Soy Protein, Onion Powder, Brown Sugar, Garlic Po…" at bounding box center [358, 153] width 79 height 30
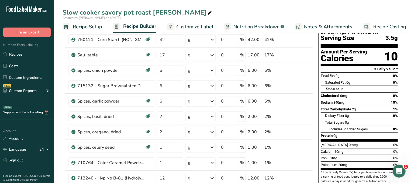
scroll to position [0, 0]
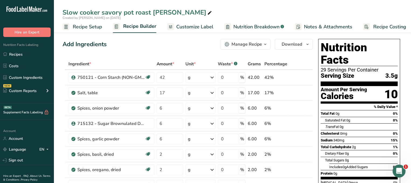
click at [365, 104] on section "% Daily Value *" at bounding box center [359, 107] width 77 height 6
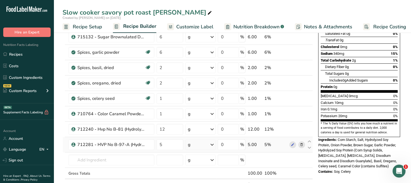
click at [301, 145] on icon at bounding box center [302, 145] width 4 height 6
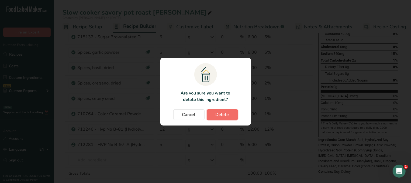
click at [227, 115] on span "Delete" at bounding box center [222, 114] width 13 height 6
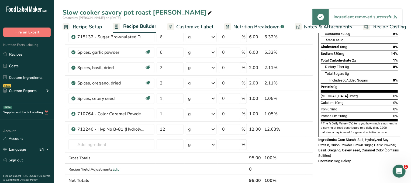
click at [104, 158] on div "Gross Totals" at bounding box center [112, 158] width 86 height 6
click at [107, 141] on input "text" at bounding box center [112, 144] width 86 height 11
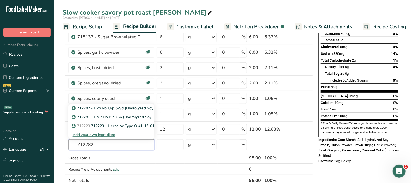
type input "712282"
click at [191, 143] on div "g" at bounding box center [201, 144] width 31 height 11
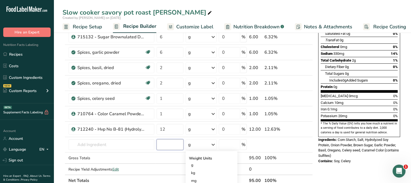
click at [166, 145] on input "number" at bounding box center [170, 144] width 27 height 11
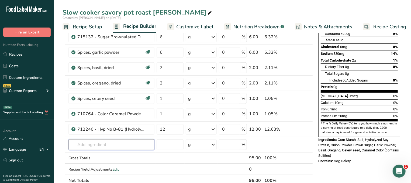
click at [101, 145] on input "text" at bounding box center [112, 144] width 86 height 11
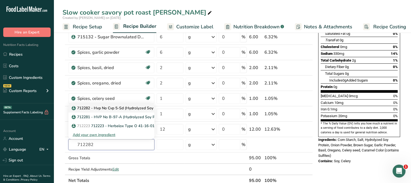
type input "712282"
click at [119, 107] on p "712282 - Hvp No Cvp 5-Sd (Hydrolyzed Soy Protein)" at bounding box center [121, 108] width 96 height 6
type input "712282 - Hvp No Cvp 5-Sd (Hydrolyzed Soy Protein)"
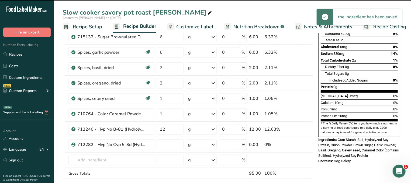
type input "0"
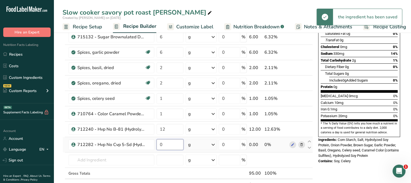
drag, startPoint x: 172, startPoint y: 146, endPoint x: 149, endPoint y: 144, distance: 23.0
click at [157, 144] on input "0" at bounding box center [170, 144] width 27 height 11
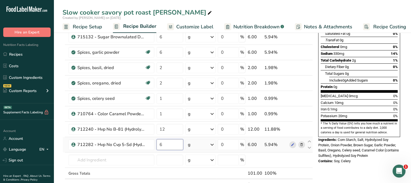
drag, startPoint x: 162, startPoint y: 143, endPoint x: 147, endPoint y: 143, distance: 14.8
click at [157, 143] on input "6" at bounding box center [170, 144] width 27 height 11
type input "5"
click at [367, 152] on div "Nutrition Facts 27 Servings Per Container Serving Size 3.5g Amount Per Serving …" at bounding box center [359, 58] width 86 height 216
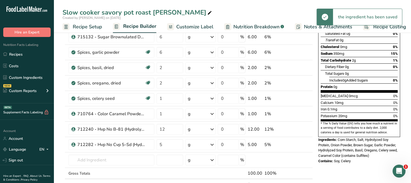
click at [360, 158] on div "Contains: Soy, Celery" at bounding box center [360, 160] width 82 height 5
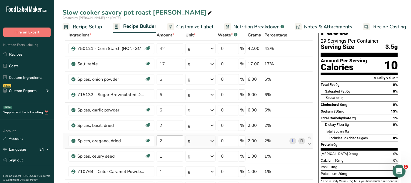
scroll to position [58, 0]
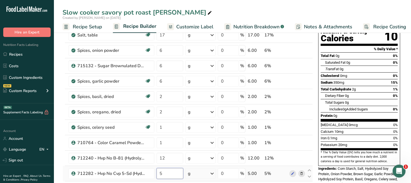
click at [167, 169] on input "5" at bounding box center [170, 173] width 27 height 11
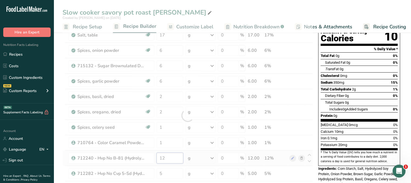
click at [171, 159] on input "12" at bounding box center [170, 158] width 27 height 11
click at [346, 150] on section "* The % Daily Value (DV) tells you how much a nutrient in a serving of food con…" at bounding box center [359, 156] width 77 height 13
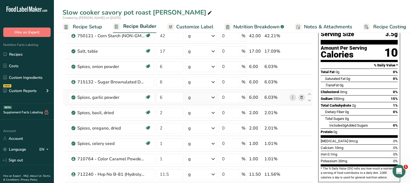
scroll to position [87, 0]
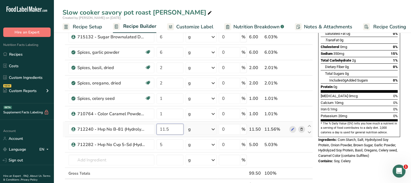
drag, startPoint x: 173, startPoint y: 131, endPoint x: 143, endPoint y: 129, distance: 30.0
click at [157, 129] on input "11.5" at bounding box center [170, 129] width 27 height 11
type input "12"
click at [371, 152] on div "Nutrition Facts 28 Servings Per Container Serving Size 3.5g Amount Per Serving …" at bounding box center [359, 58] width 86 height 216
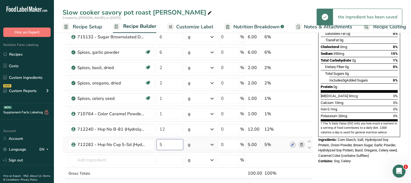
drag, startPoint x: 168, startPoint y: 144, endPoint x: 142, endPoint y: 144, distance: 25.9
click at [157, 144] on input "5" at bounding box center [170, 144] width 27 height 11
type input "4"
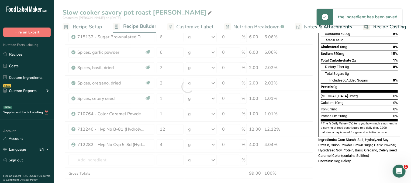
click at [342, 156] on div "Nutrition Facts 29 Servings Per Container Serving Size 3.5g Amount Per Serving …" at bounding box center [359, 59] width 86 height 219
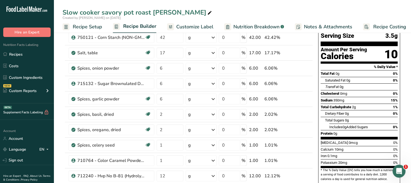
scroll to position [29, 0]
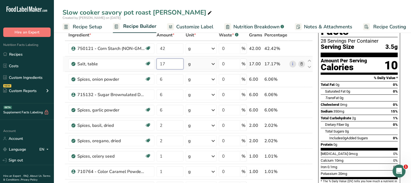
drag, startPoint x: 169, startPoint y: 65, endPoint x: 151, endPoint y: 62, distance: 18.9
click at [157, 62] on input "17" at bounding box center [170, 64] width 27 height 11
type input "16"
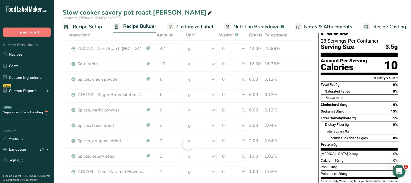
click at [356, 108] on div "Sodium 350mg 15%" at bounding box center [359, 111] width 77 height 7
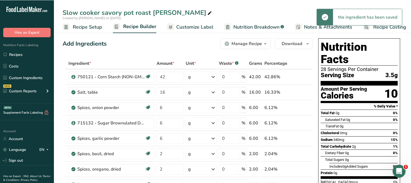
scroll to position [0, 0]
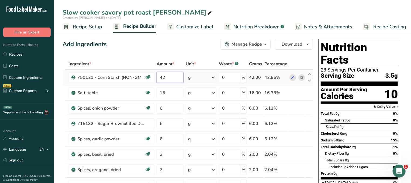
drag, startPoint x: 175, startPoint y: 75, endPoint x: 137, endPoint y: 74, distance: 37.8
click at [157, 74] on input "42" at bounding box center [170, 77] width 27 height 11
type input "44"
click at [351, 130] on div "Cholesterol 0mg 0%" at bounding box center [359, 133] width 77 height 7
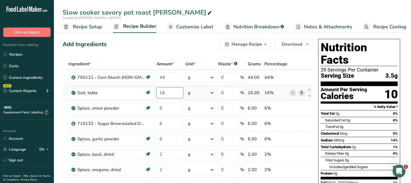
click at [168, 91] on input "16" at bounding box center [170, 92] width 27 height 11
type input "16.5"
click at [349, 137] on div "Sodium 330mg 14%" at bounding box center [359, 140] width 77 height 7
click at [349, 118] on span "0g" at bounding box center [349, 120] width 4 height 4
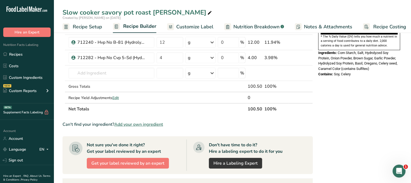
scroll to position [145, 0]
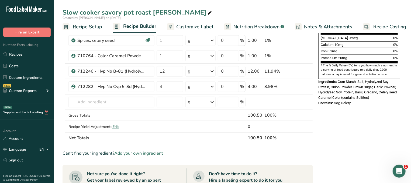
click at [371, 122] on div "Nutrition Facts 29 Servings Per Container Serving Size 3.5g Amount Per Serving …" at bounding box center [359, 116] width 86 height 448
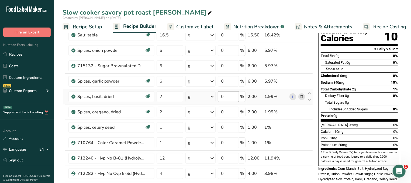
scroll to position [0, 0]
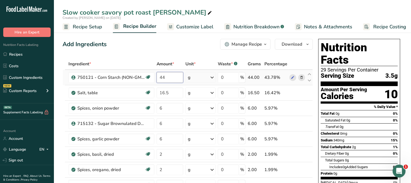
drag, startPoint x: 174, startPoint y: 79, endPoint x: 148, endPoint y: 77, distance: 26.0
click at [157, 77] on input "44" at bounding box center [170, 77] width 27 height 11
type input "43.5"
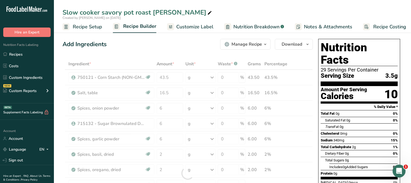
click at [352, 104] on section "% Daily Value *" at bounding box center [359, 107] width 77 height 6
